Goal: Entertainment & Leisure: Consume media (video, audio)

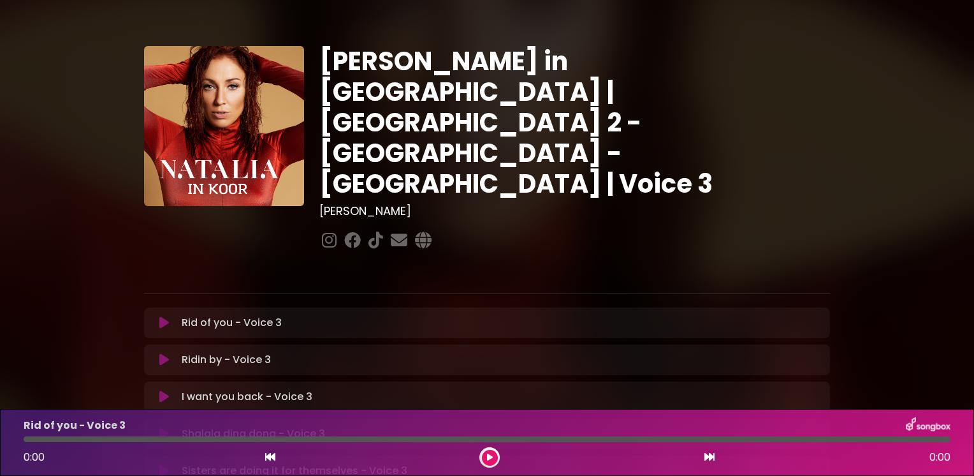
click at [94, 203] on div "[PERSON_NAME] in [GEOGRAPHIC_DATA] | [GEOGRAPHIC_DATA] 2 - [GEOGRAPHIC_DATA] - …" at bounding box center [486, 390] width 841 height 751
click at [161, 315] on div "Rid of you - Voice 3 Loading Track..." at bounding box center [487, 322] width 671 height 15
click at [162, 316] on icon at bounding box center [164, 322] width 10 height 13
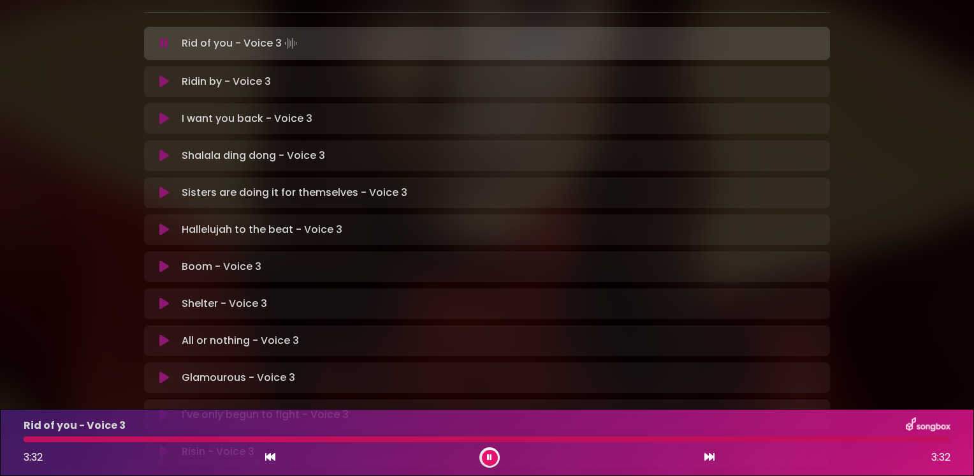
scroll to position [279, 0]
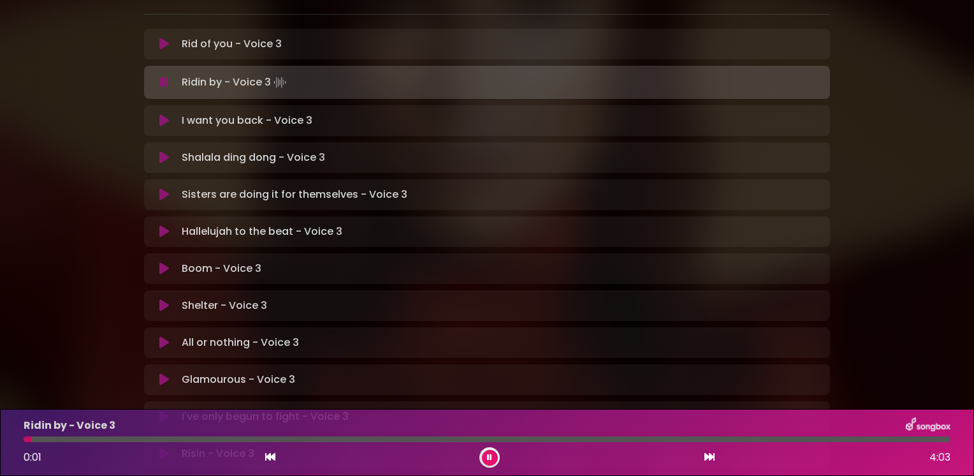
click at [158, 151] on button at bounding box center [164, 157] width 25 height 13
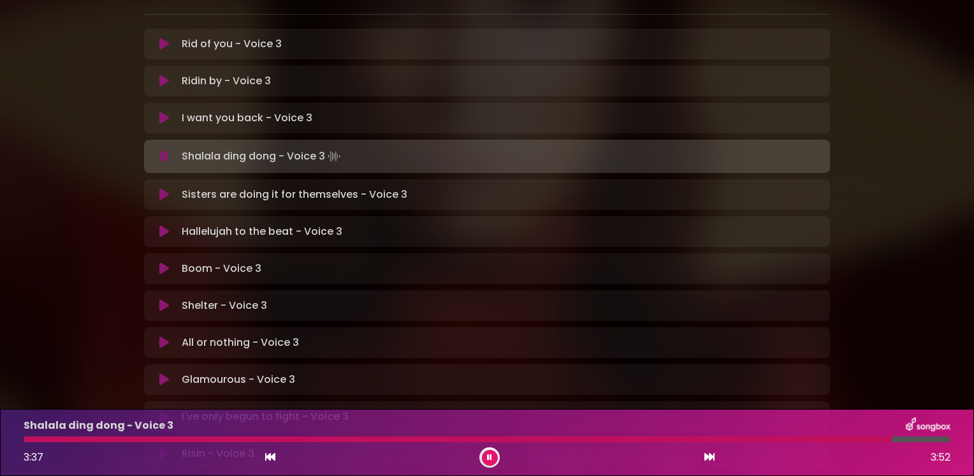
click at [161, 188] on icon at bounding box center [164, 194] width 10 height 13
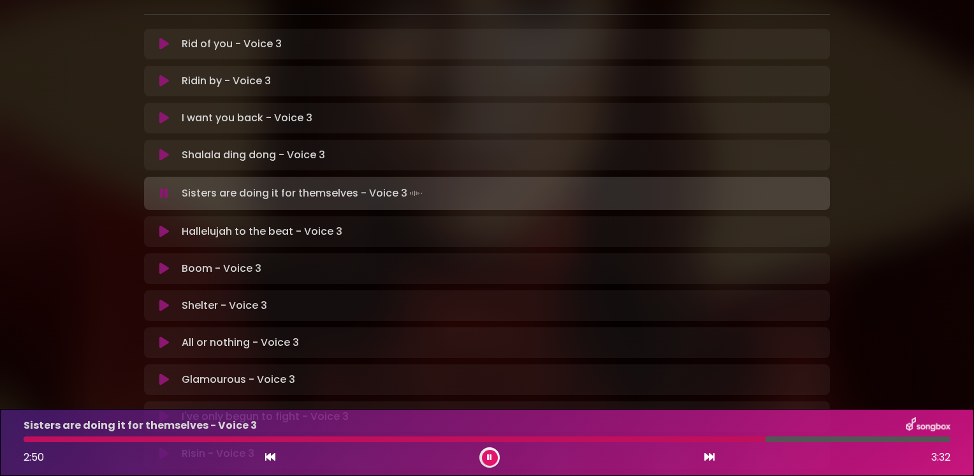
click at [158, 225] on button at bounding box center [164, 231] width 25 height 13
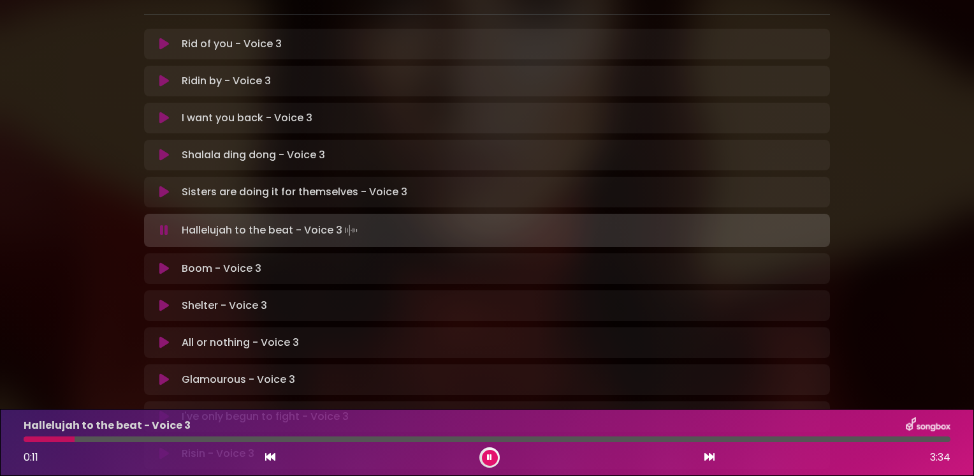
click at [45, 435] on div "Hallelujah to the beat - Voice 3 0:11 3:34" at bounding box center [487, 442] width 942 height 50
click at [42, 437] on div at bounding box center [52, 439] width 57 height 6
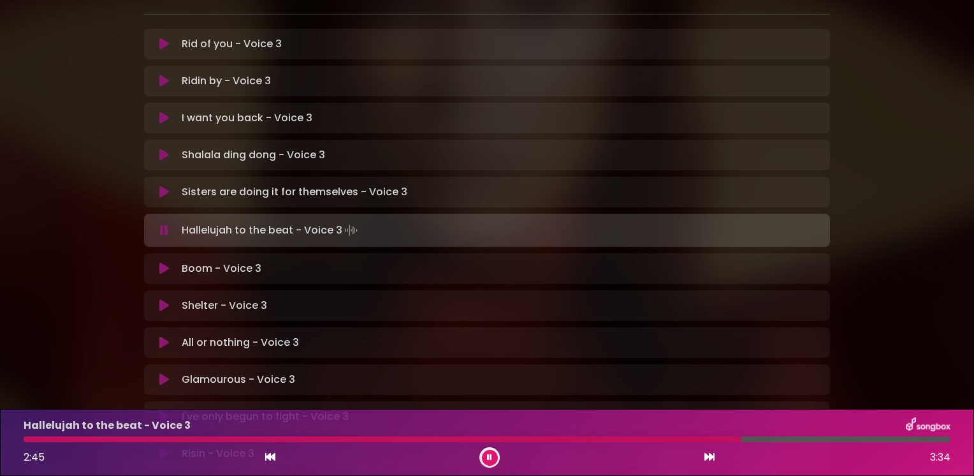
click at [163, 373] on icon at bounding box center [164, 379] width 10 height 13
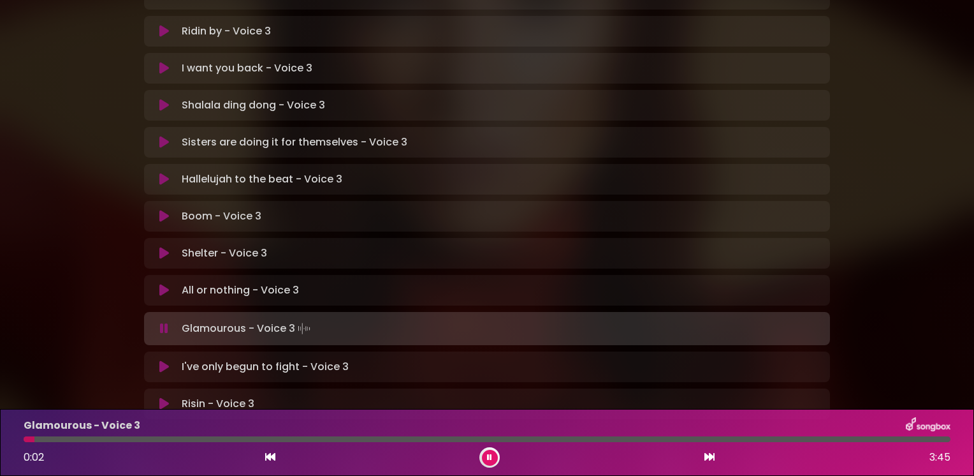
scroll to position [330, 0]
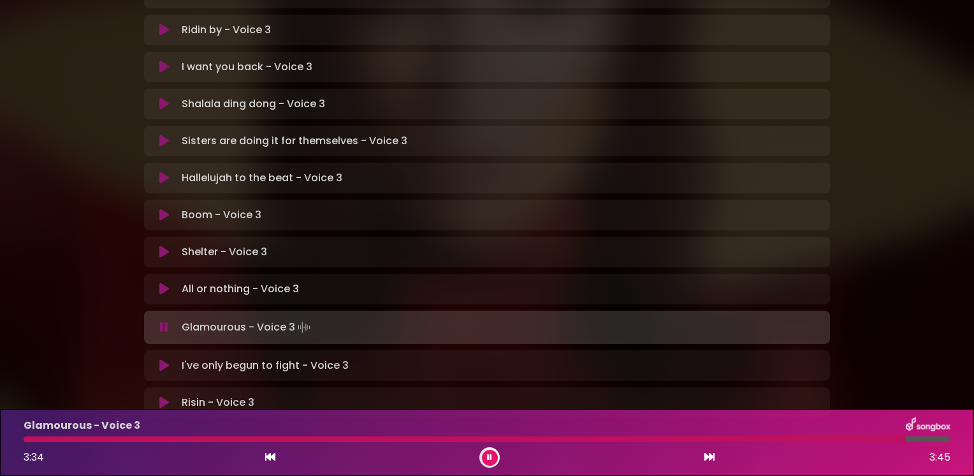
click at [158, 359] on button at bounding box center [164, 365] width 25 height 13
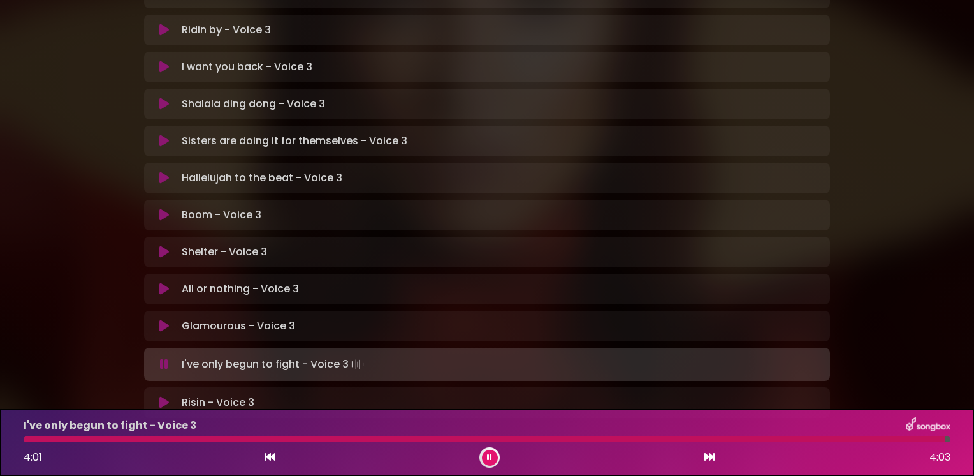
click at [80, 251] on div "[PERSON_NAME] in [GEOGRAPHIC_DATA] | [GEOGRAPHIC_DATA] 2 - [GEOGRAPHIC_DATA] - …" at bounding box center [486, 63] width 841 height 754
